Goal: Check status: Check status

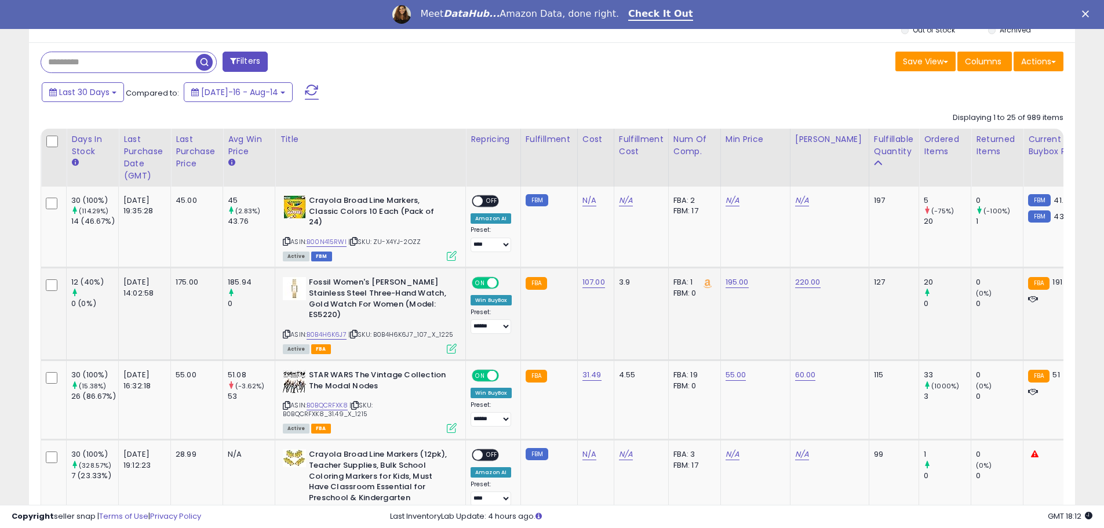
scroll to position [464, 0]
click at [131, 159] on div "Last Purchase Date (GMT)" at bounding box center [144, 157] width 42 height 49
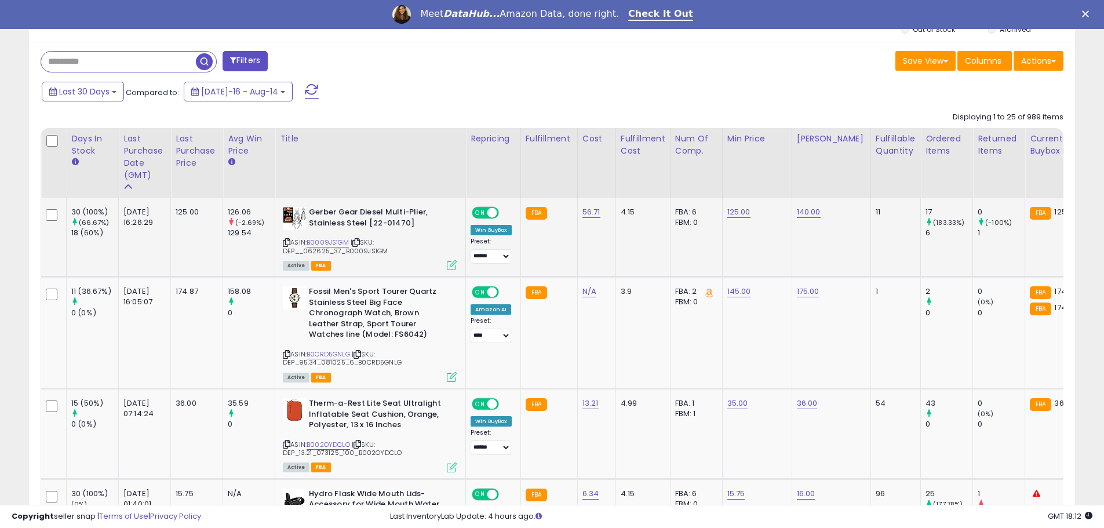
scroll to position [238, 607]
click at [145, 155] on div "Last Purchase Date (GMT)" at bounding box center [144, 157] width 42 height 49
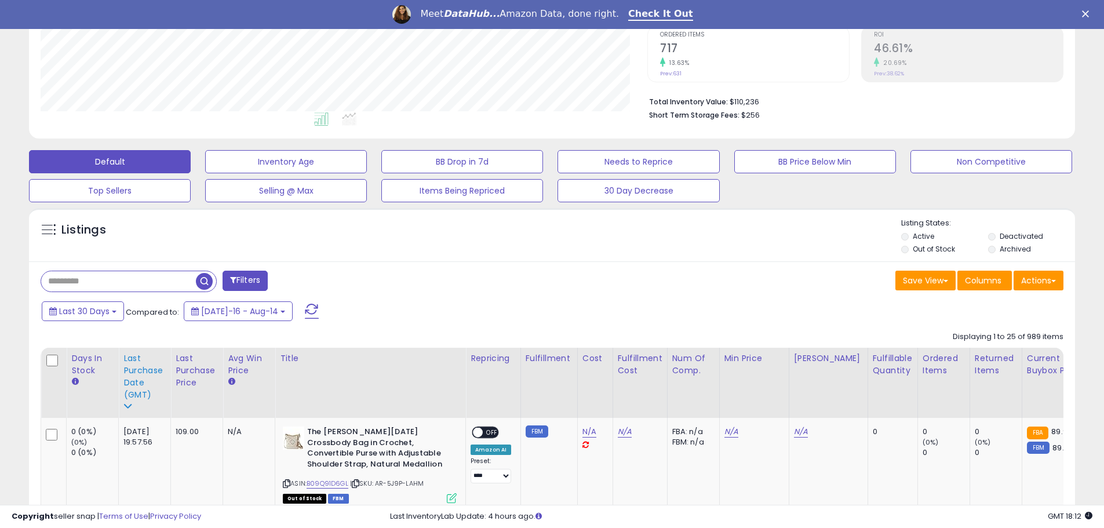
scroll to position [464, 0]
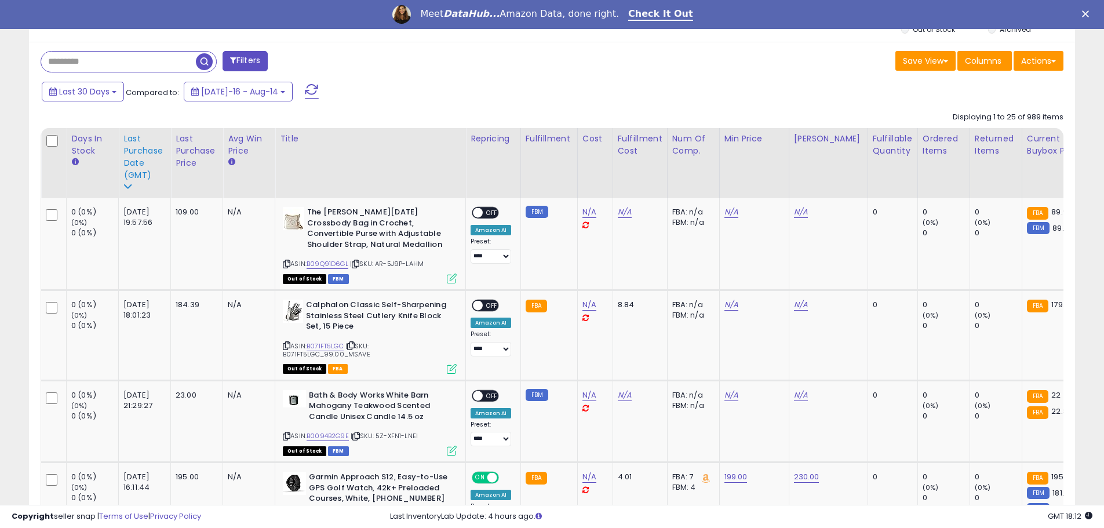
click at [136, 143] on div "Last Purchase Date (GMT)" at bounding box center [144, 157] width 42 height 49
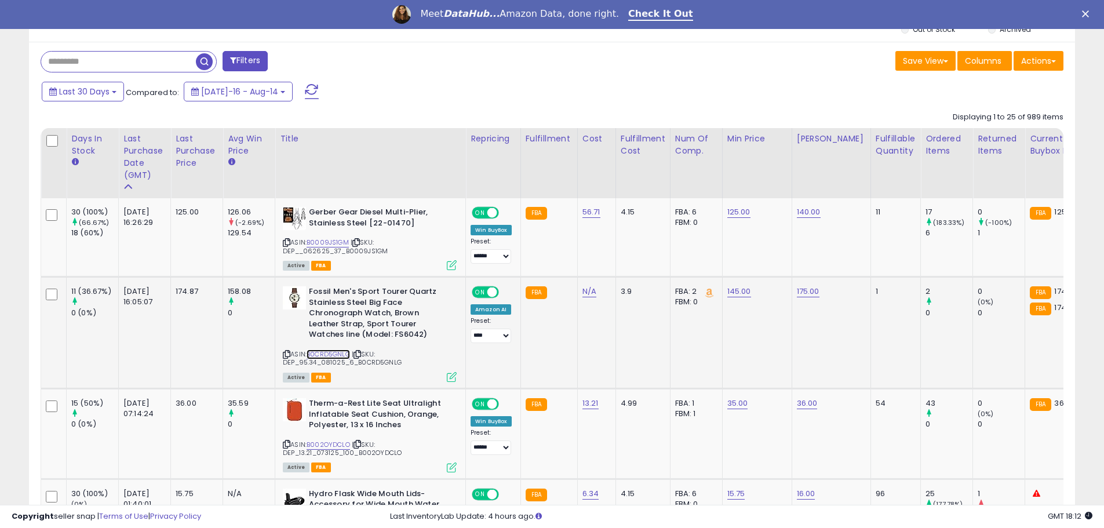
click at [320, 356] on link "B0CRD5GNLG" at bounding box center [328, 354] width 43 height 10
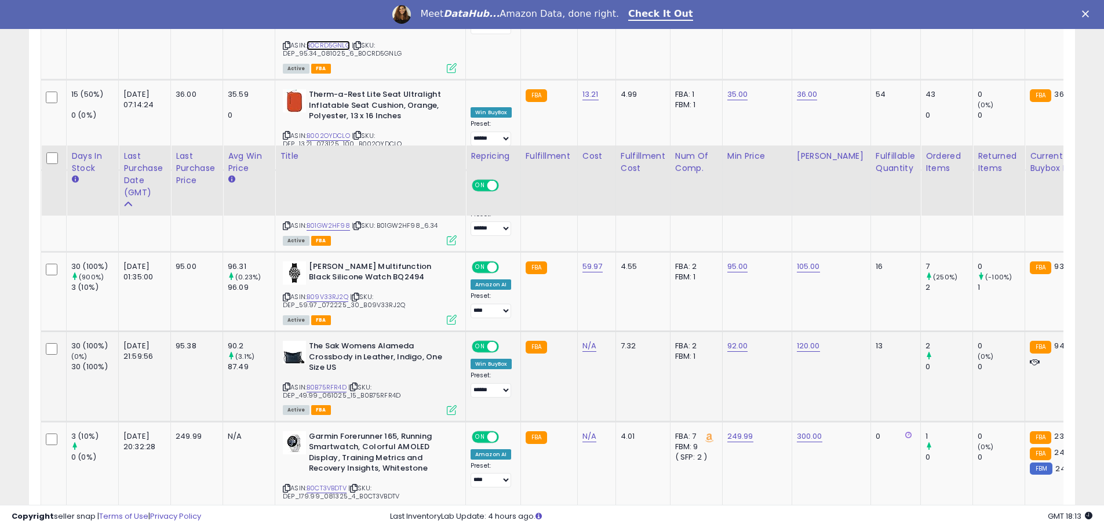
scroll to position [1082, 0]
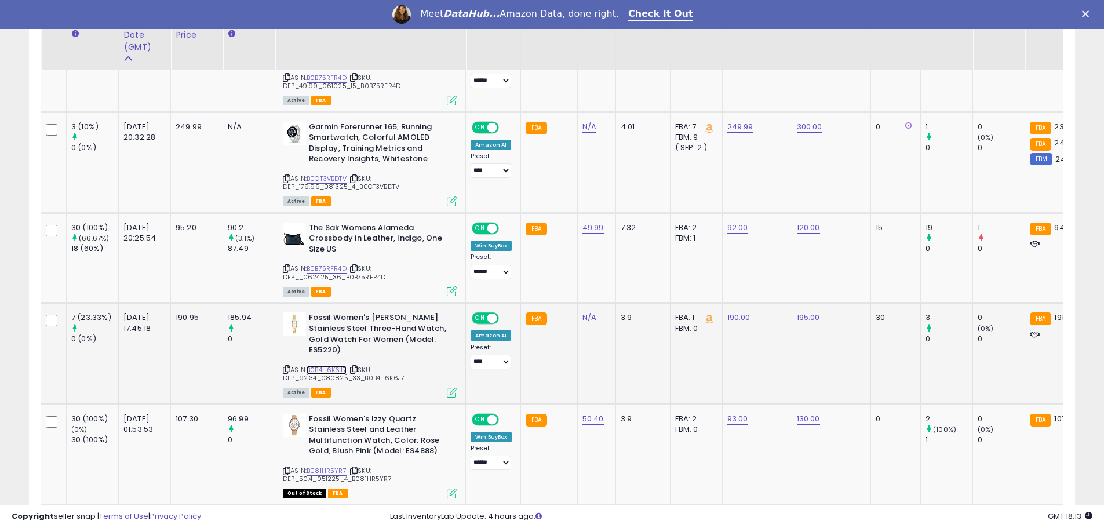
click at [334, 372] on link "B0B4H6K6J7" at bounding box center [327, 370] width 40 height 10
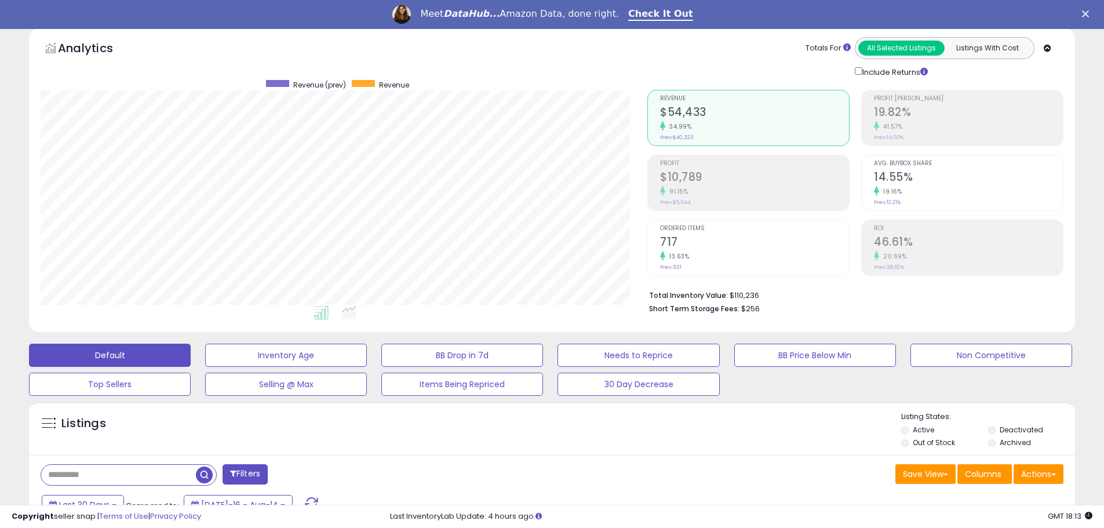
scroll to position [0, 0]
